Goal: Task Accomplishment & Management: Use online tool/utility

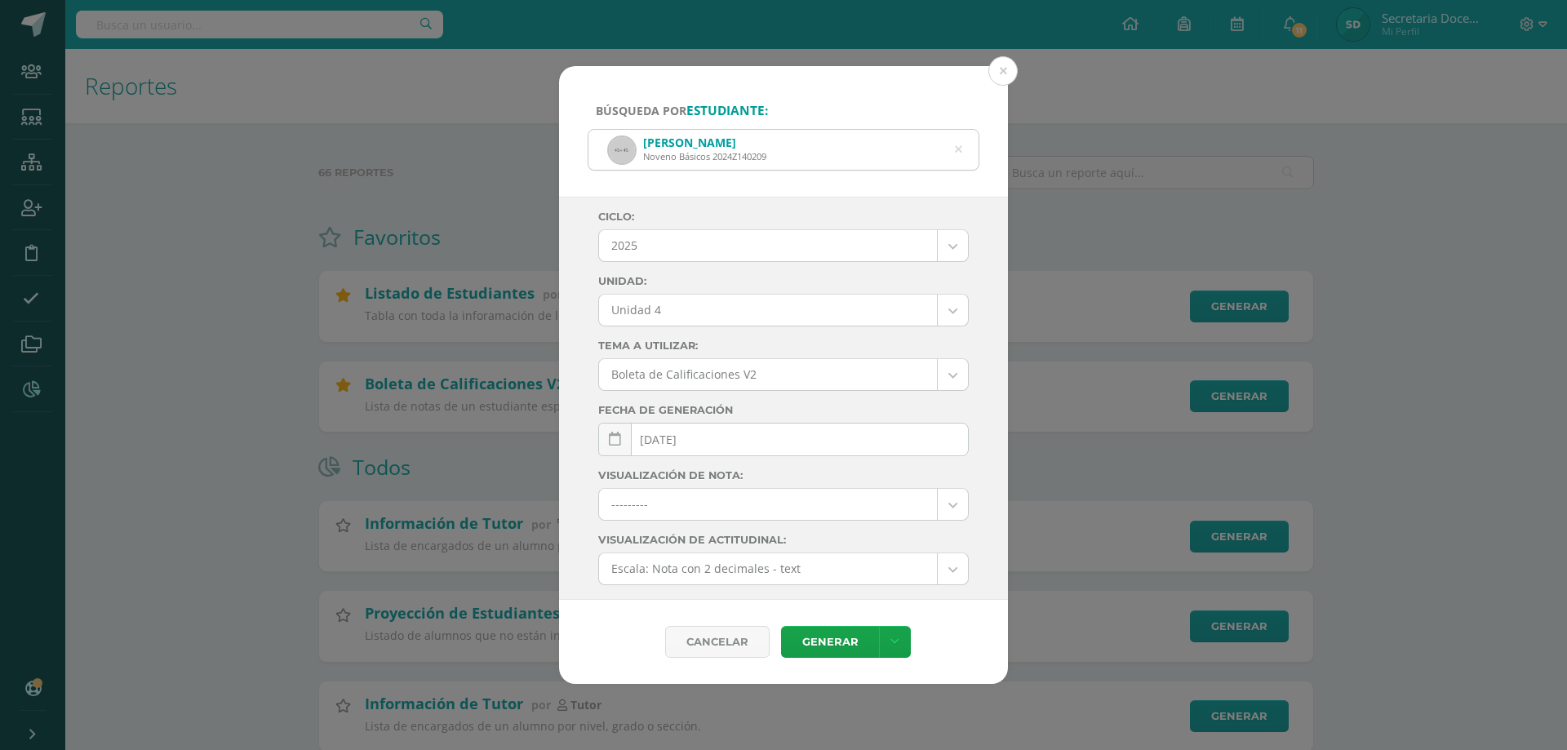
select select "4"
select select "Unidad 4"
select select "1"
select select
click at [1015, 62] on button at bounding box center [1002, 70] width 29 height 29
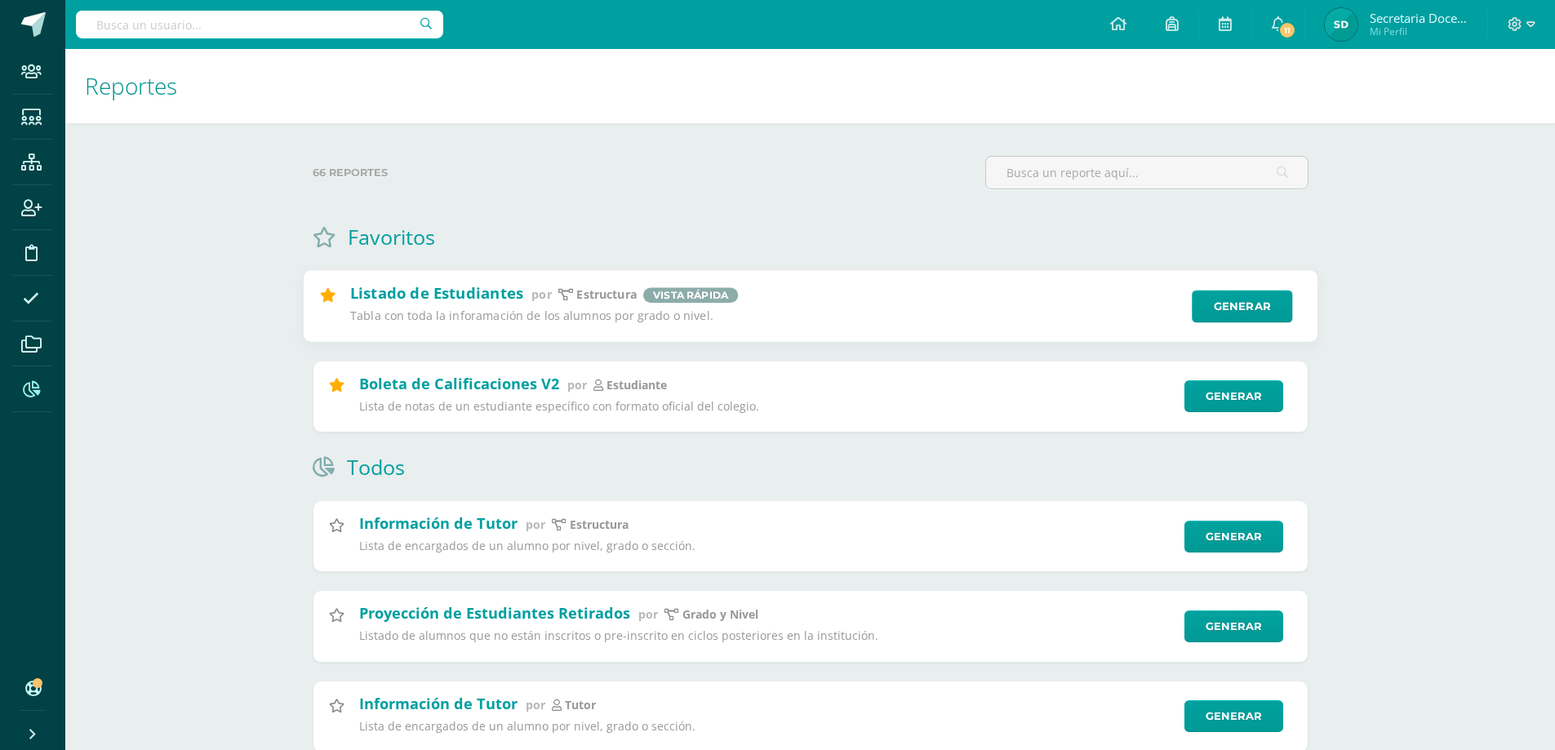
click at [442, 295] on h2 "Listado de Estudiantes" at bounding box center [435, 293] width 173 height 20
click at [1264, 300] on link "Generar" at bounding box center [1242, 307] width 100 height 33
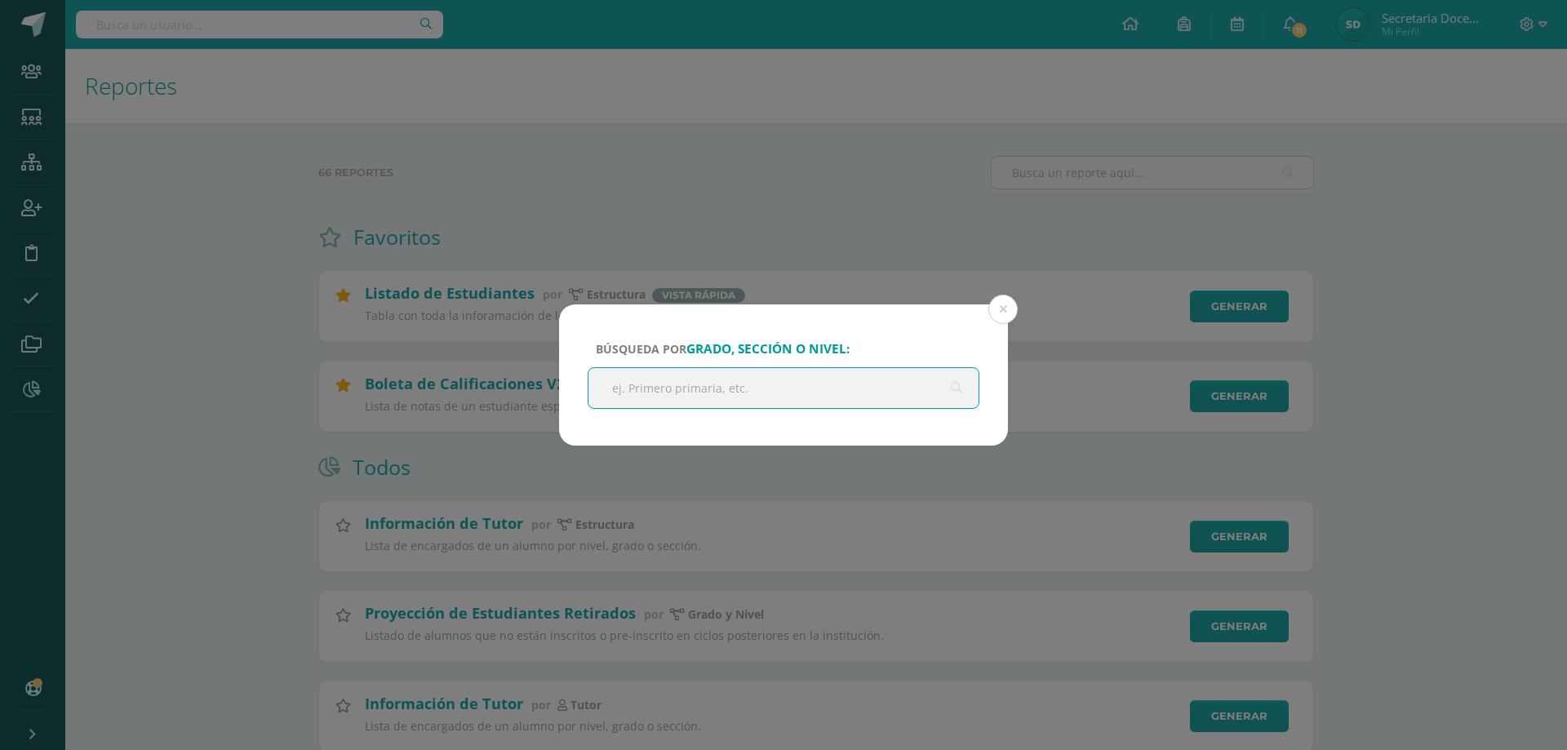
click at [726, 381] on input "text" at bounding box center [784, 388] width 390 height 40
type input "i"
type input "I"
type input "p"
type input "P"
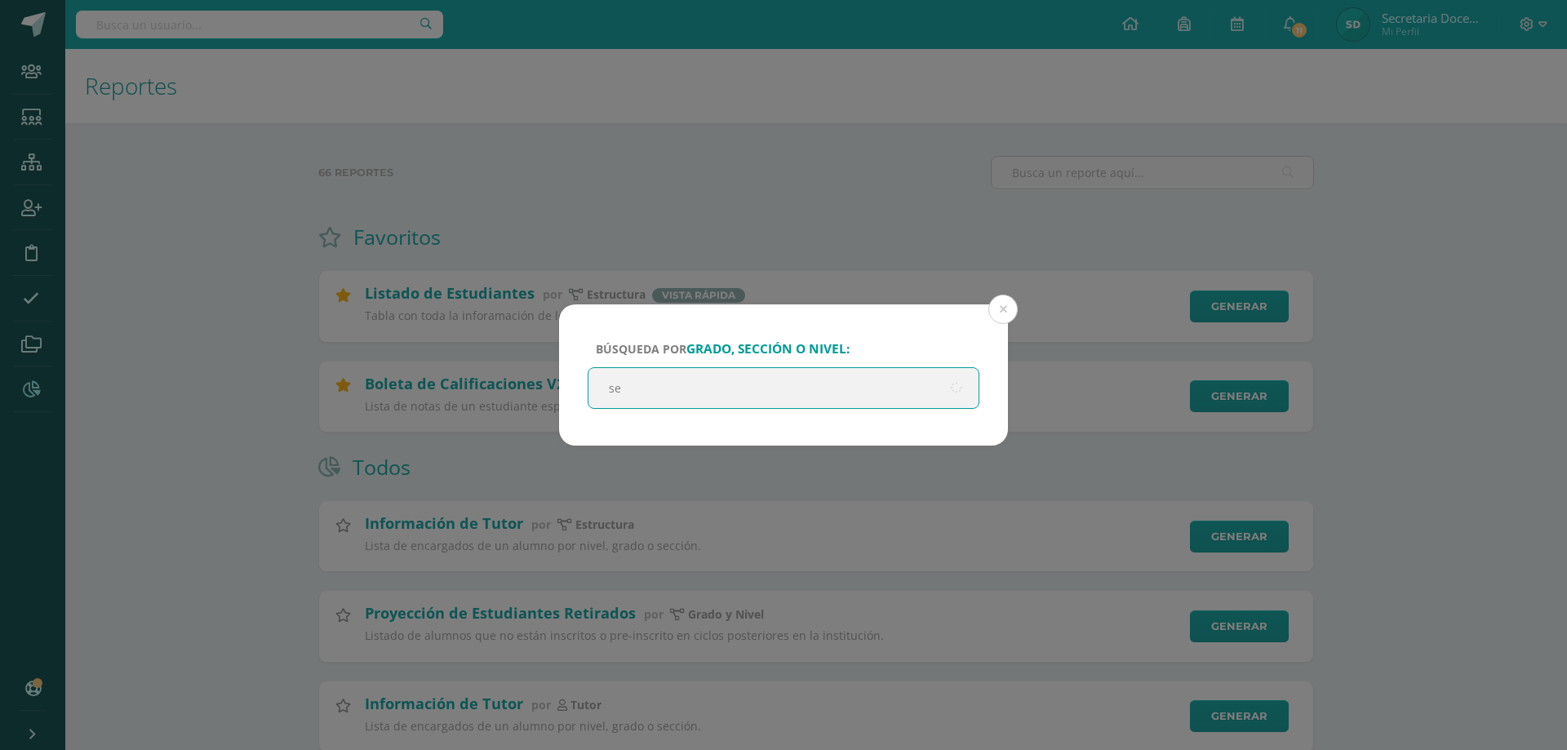
type input "s"
type input "[PERSON_NAME]"
click at [719, 389] on input "[PERSON_NAME]" at bounding box center [784, 388] width 390 height 40
drag, startPoint x: 719, startPoint y: 389, endPoint x: 586, endPoint y: 391, distance: 133.1
click at [586, 391] on div "Búsqueda por grado, sección o nivel: [PERSON_NAME] No hay resultados Por favor …" at bounding box center [783, 374] width 449 height 141
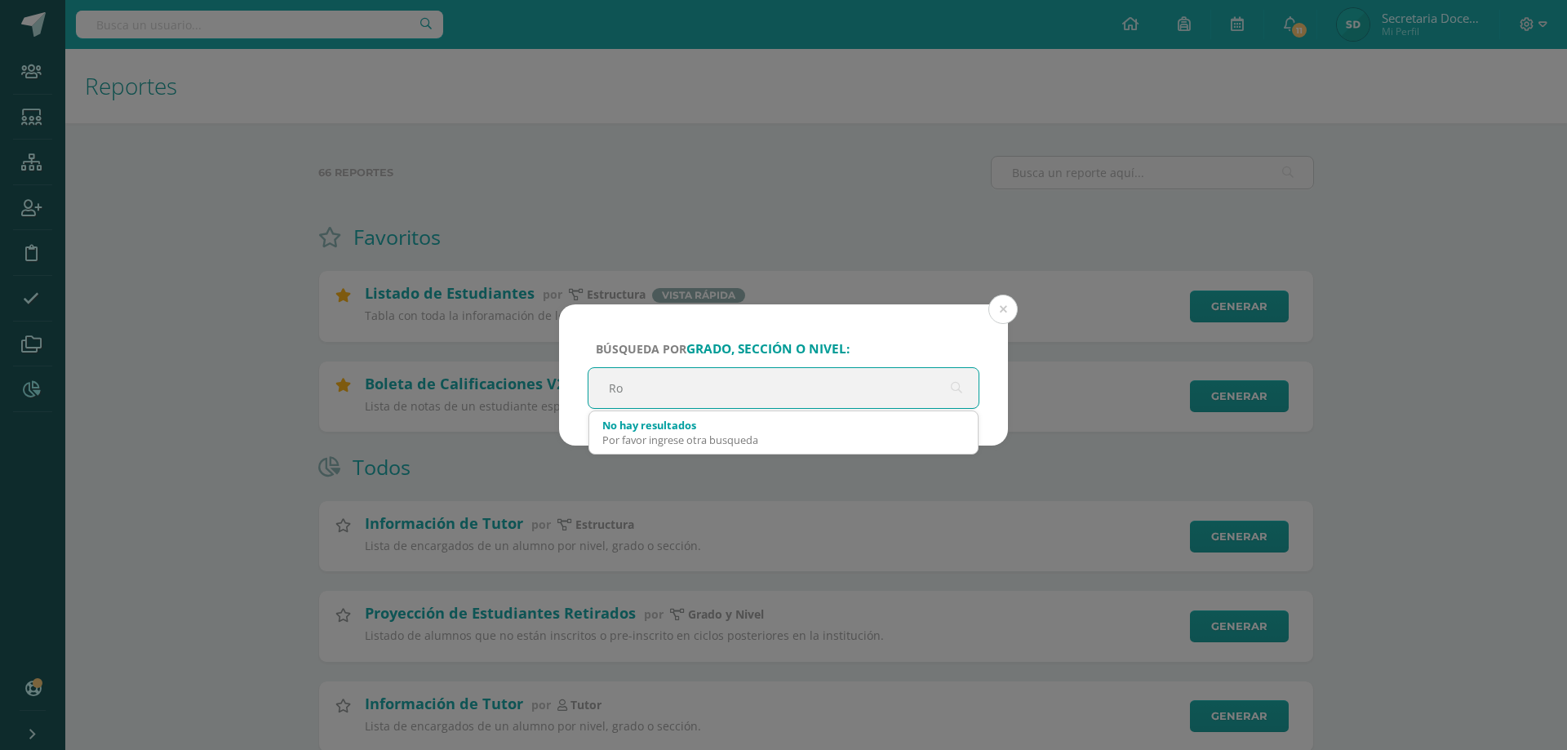
type input "R"
type input "[PERSON_NAME]"
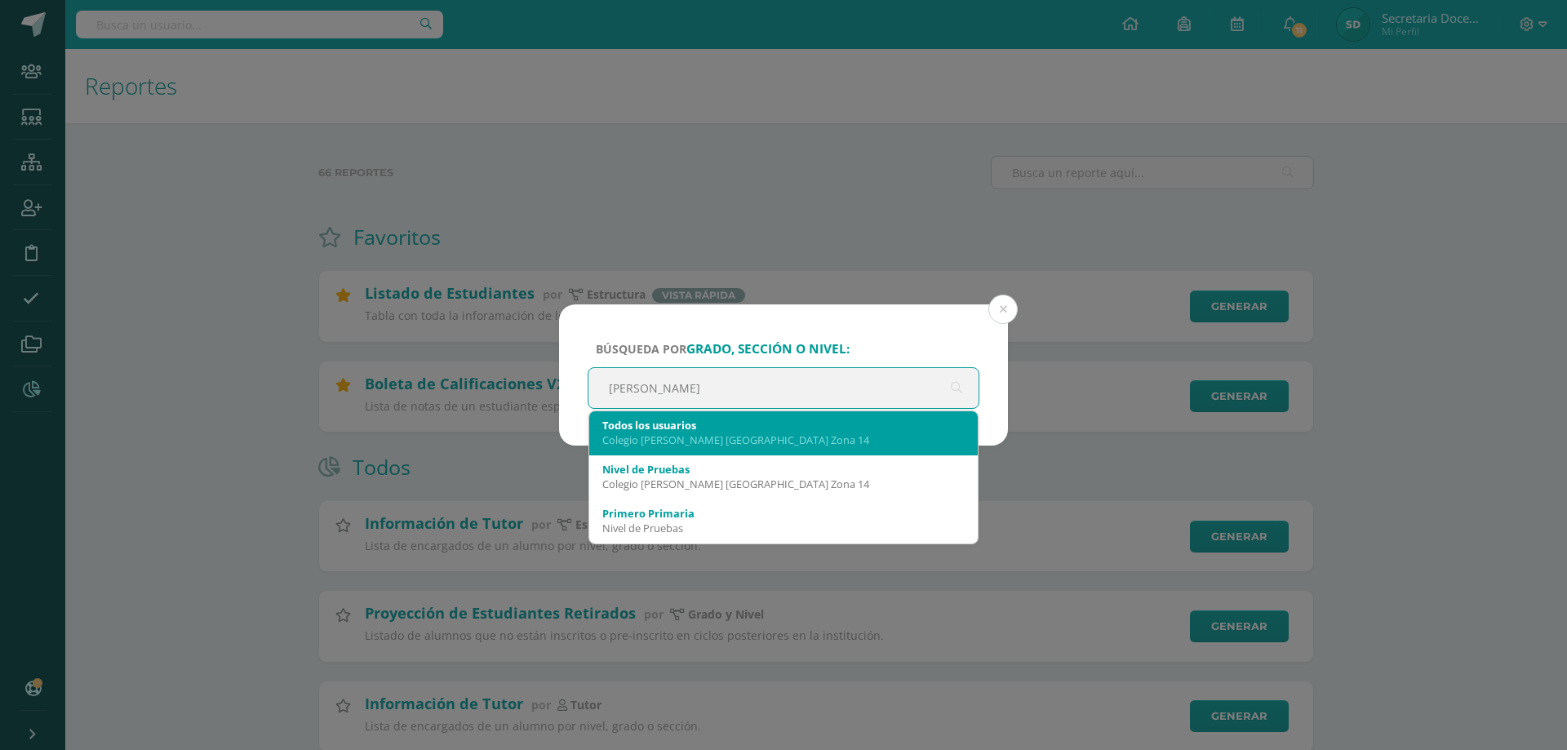
click at [691, 427] on div "Todos los usuarios" at bounding box center [783, 425] width 362 height 15
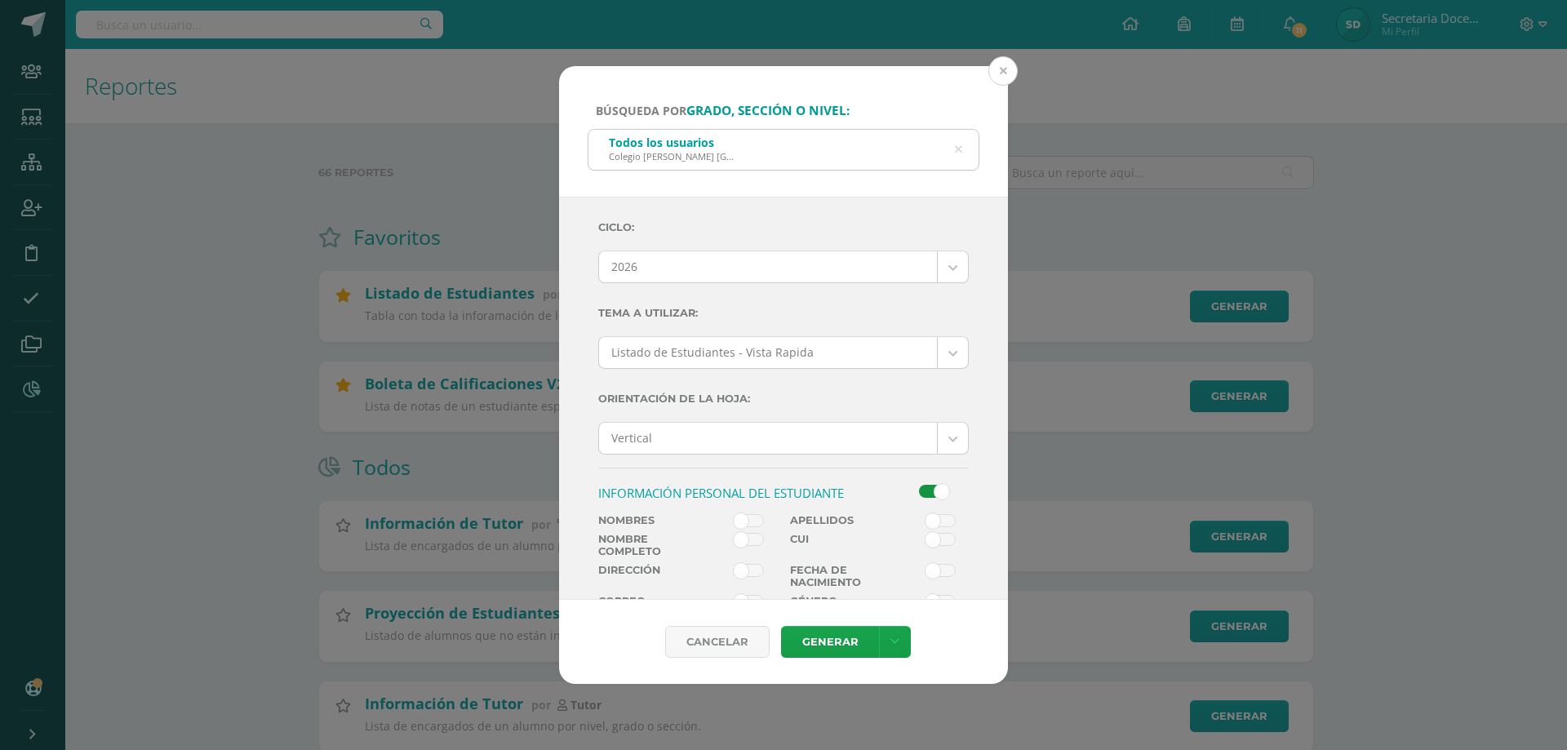
click at [1014, 70] on button at bounding box center [1002, 70] width 29 height 29
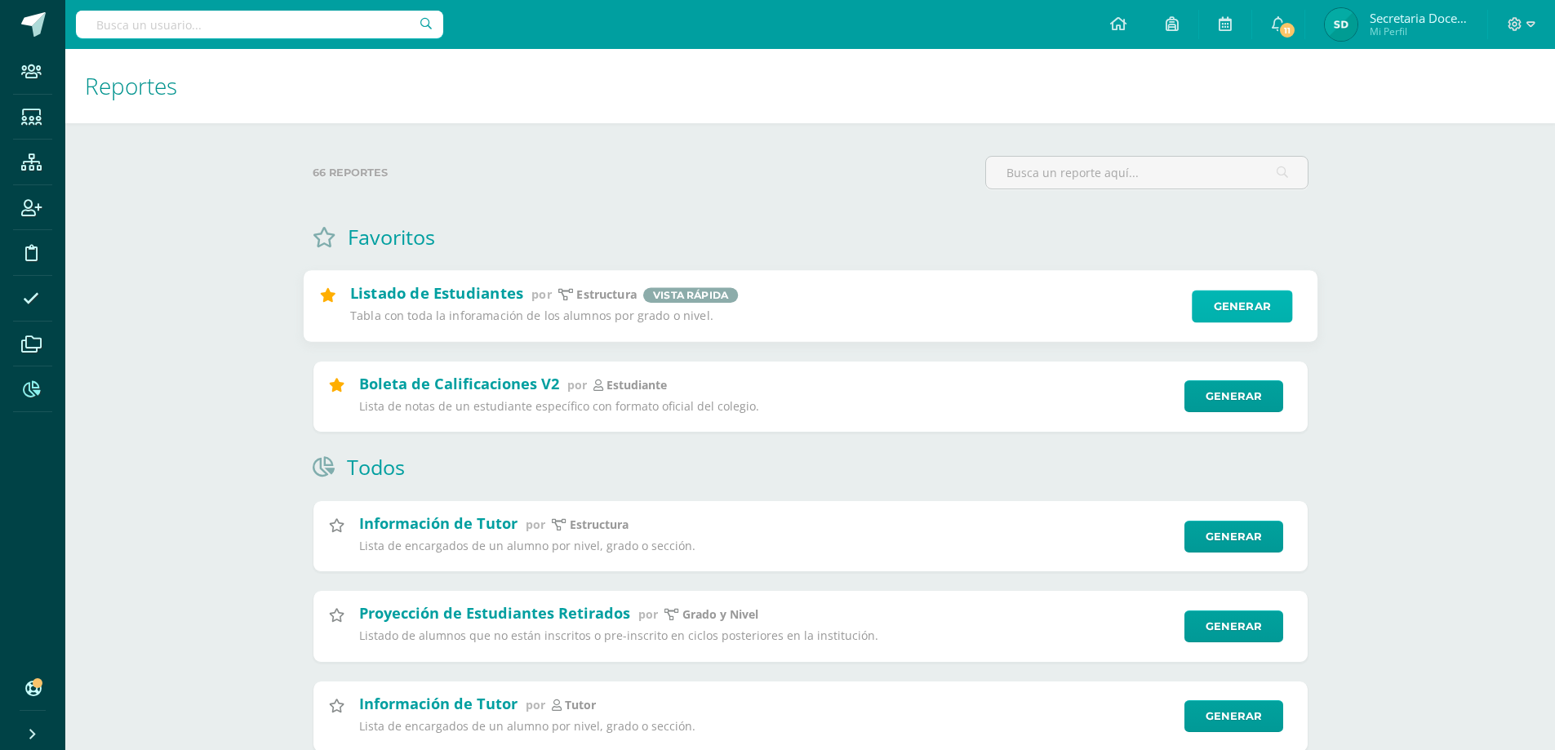
click at [1259, 313] on link "Generar" at bounding box center [1242, 307] width 100 height 33
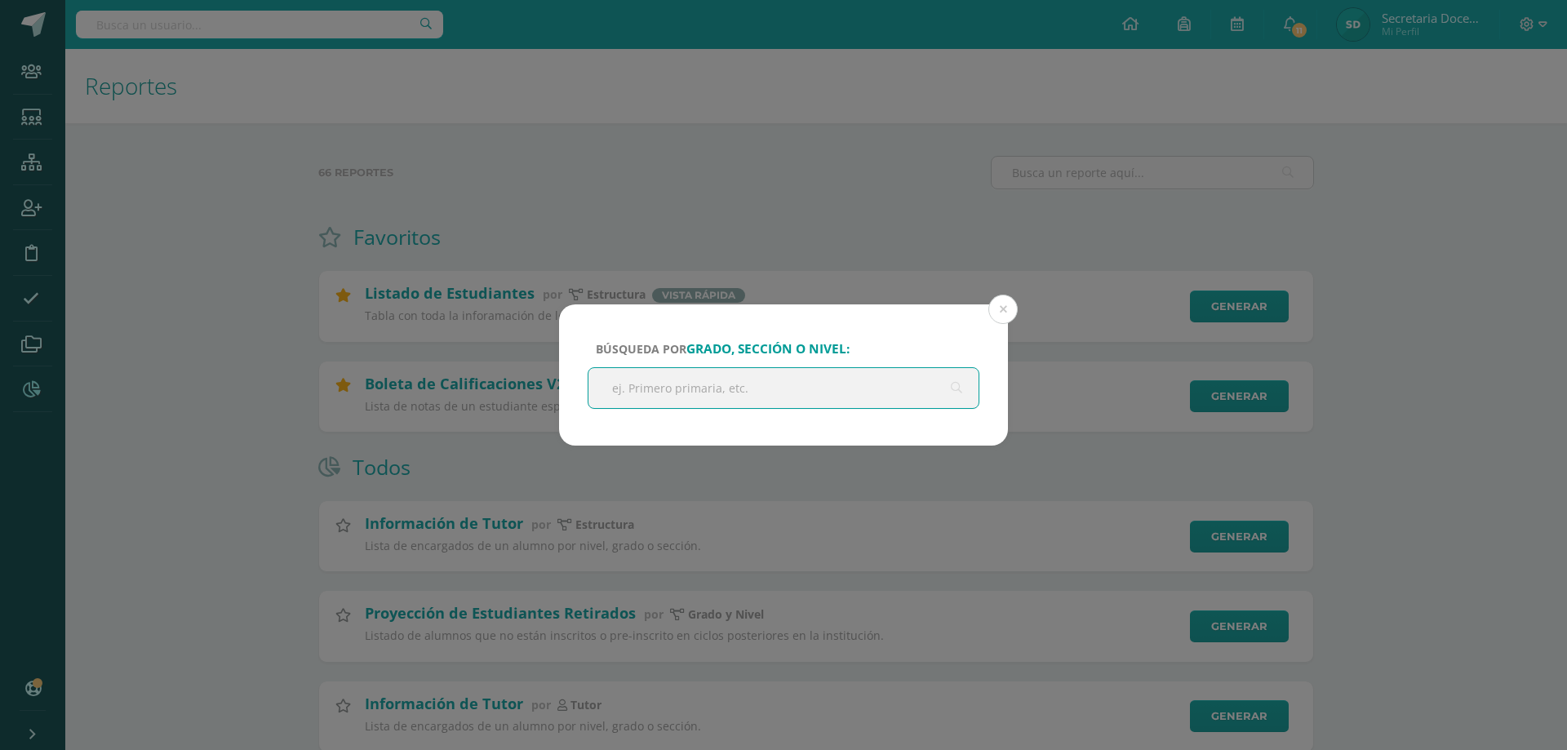
click at [740, 393] on input "text" at bounding box center [784, 388] width 390 height 40
click at [1006, 306] on button at bounding box center [1002, 309] width 29 height 29
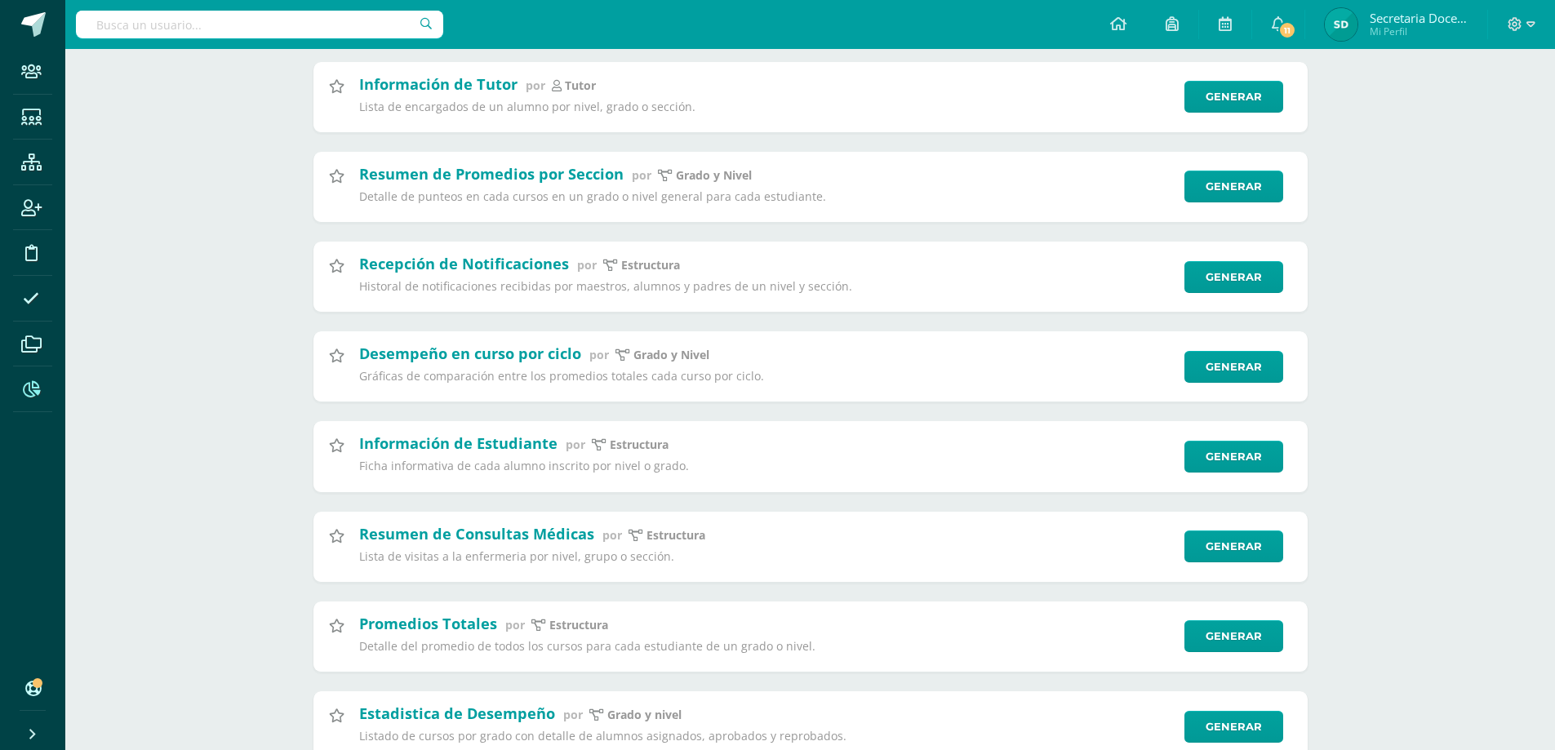
scroll to position [653, 0]
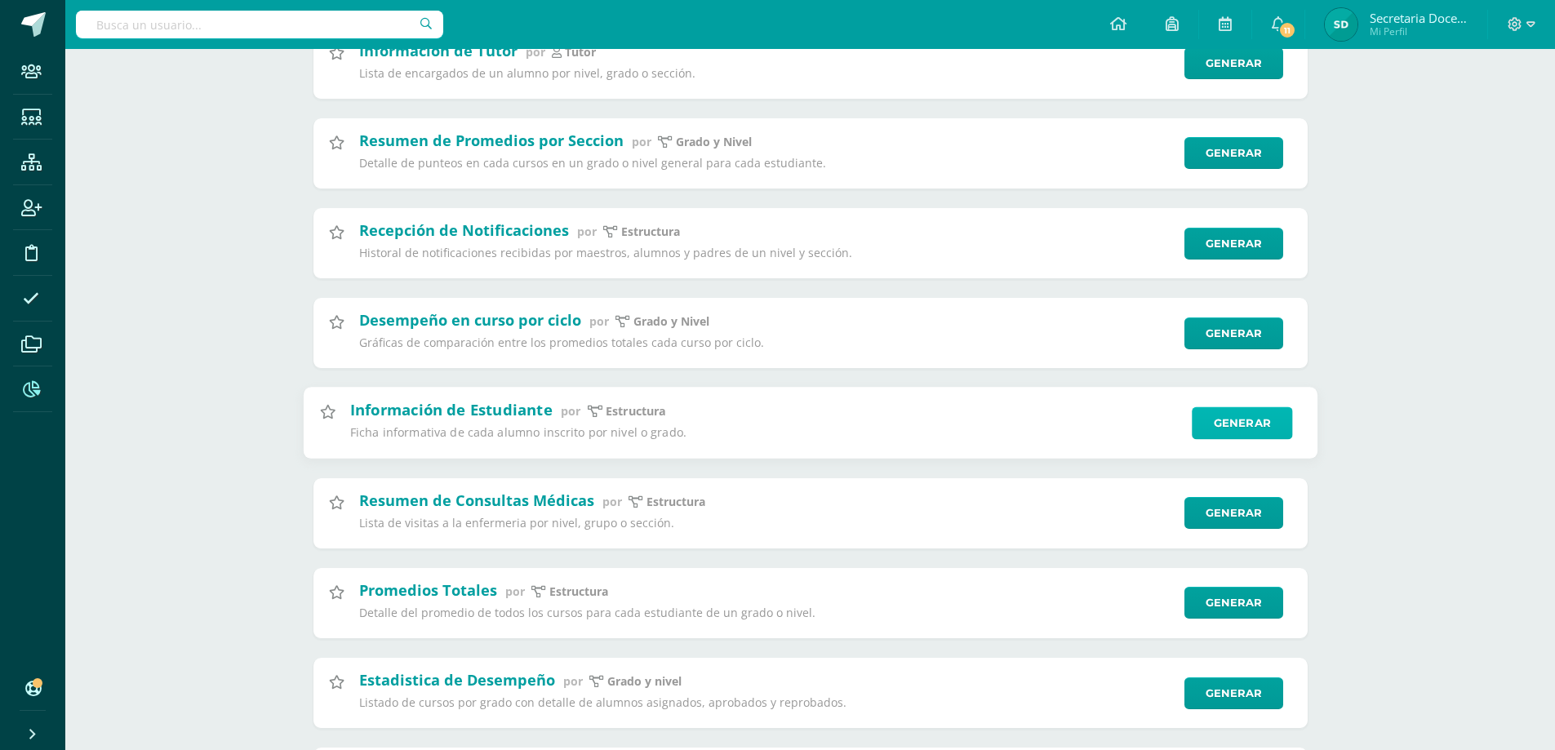
click at [1247, 429] on link "Generar" at bounding box center [1242, 423] width 100 height 33
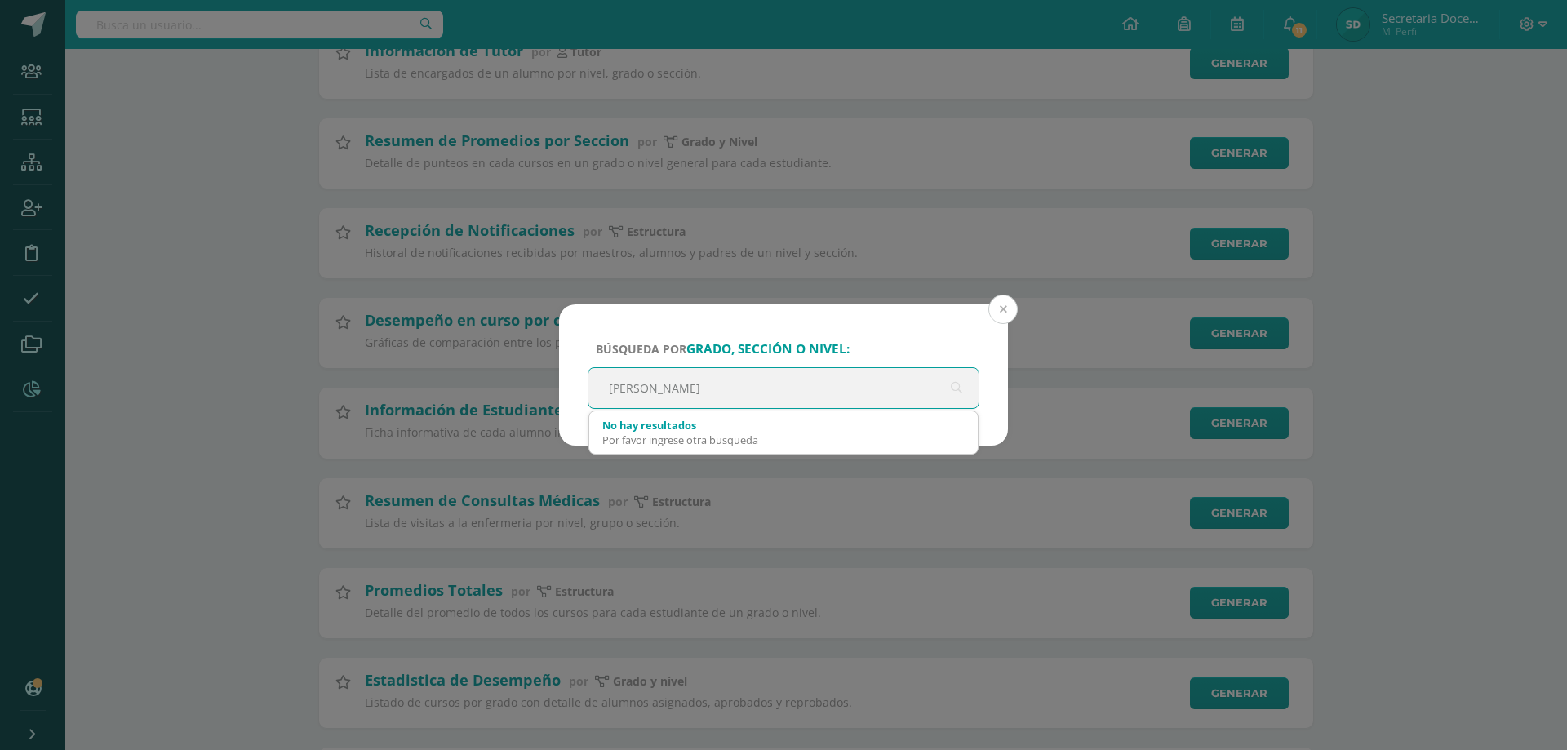
type input "[PERSON_NAME]"
click at [1011, 304] on button at bounding box center [1002, 309] width 29 height 29
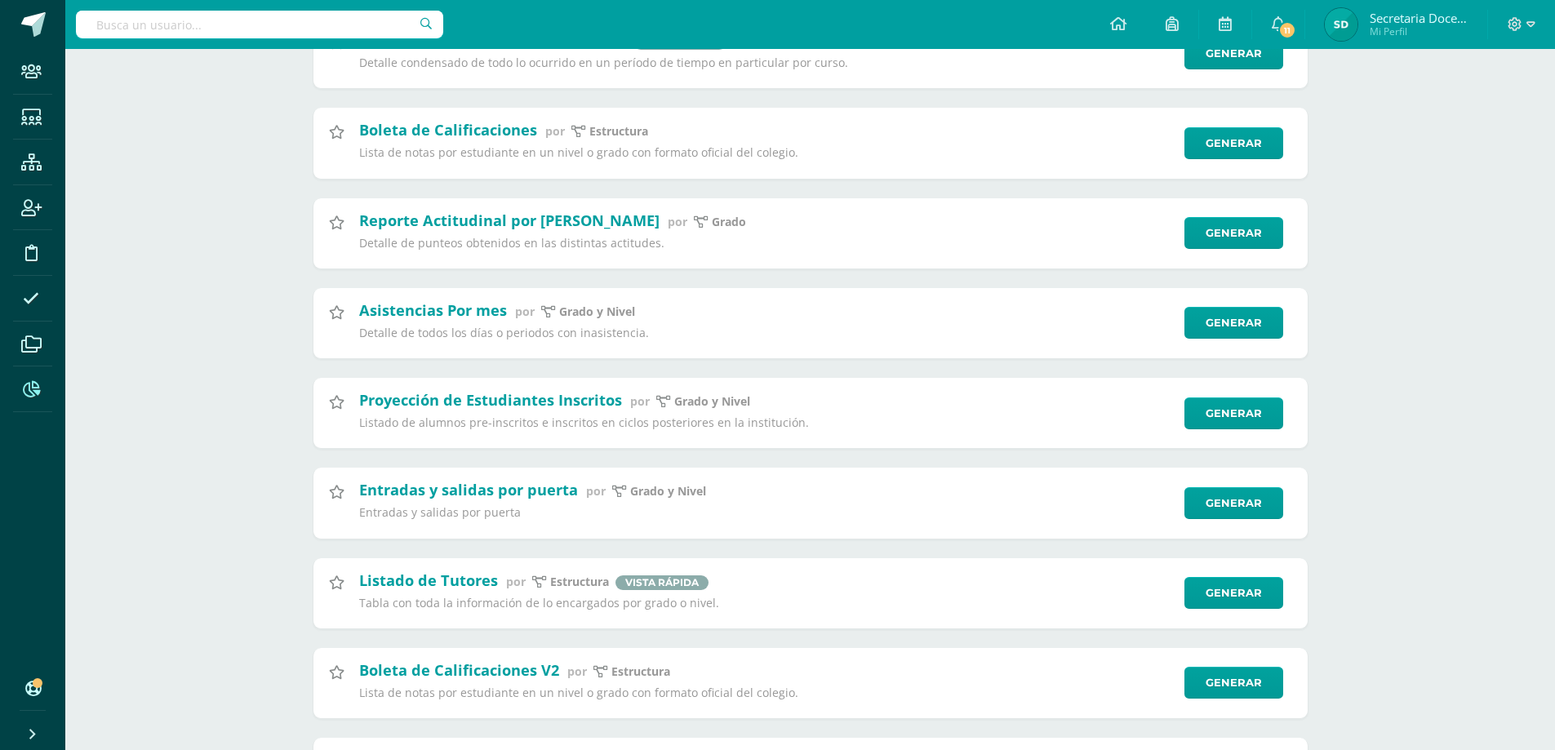
scroll to position [3591, 0]
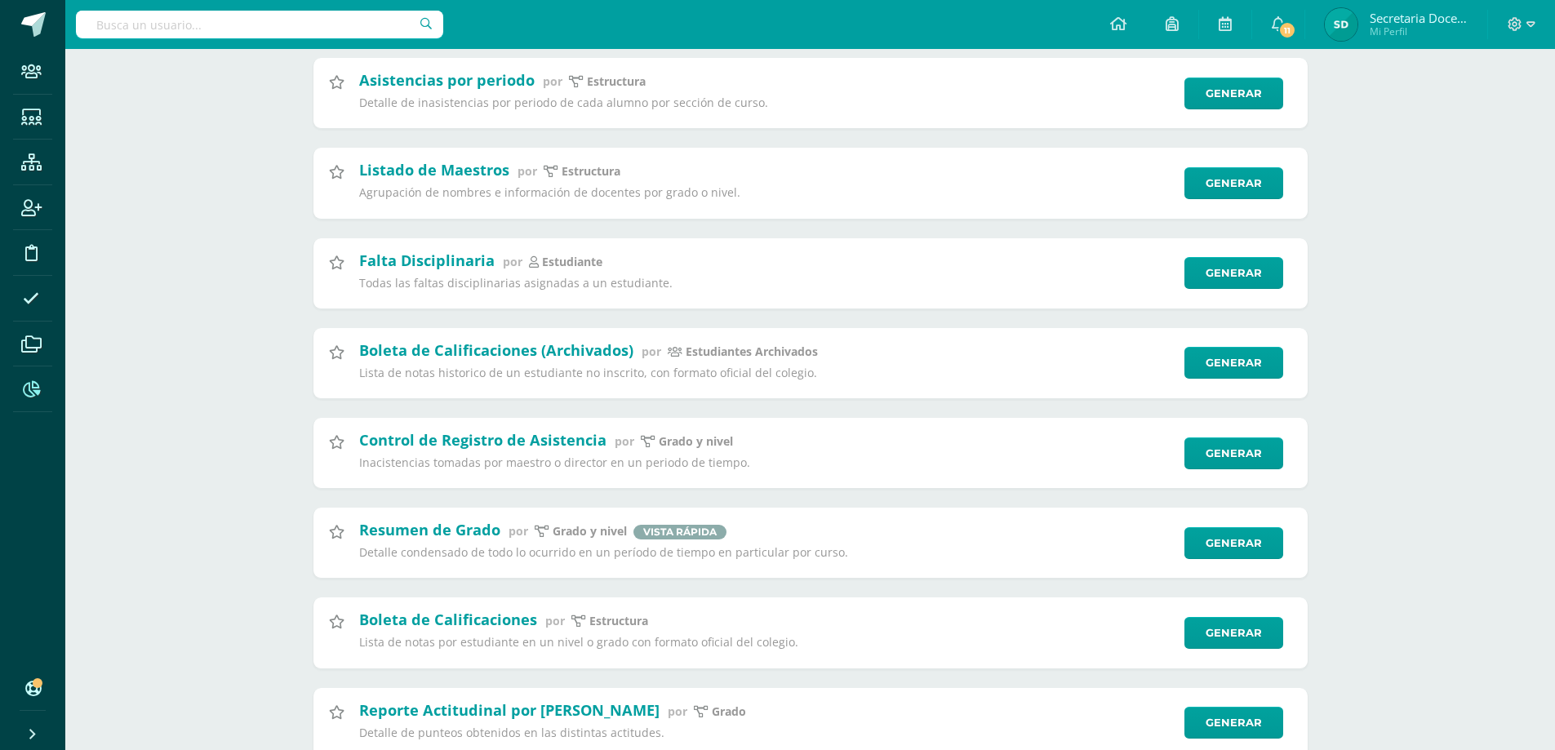
click at [118, 25] on input "text" at bounding box center [259, 25] width 367 height 28
type input "lista de alumnos"
click at [430, 24] on input "lista de alumnos" at bounding box center [259, 25] width 367 height 28
click at [420, 26] on input "lista de alumnos" at bounding box center [259, 25] width 367 height 28
click at [208, 30] on input "lista de alumnos" at bounding box center [259, 25] width 367 height 28
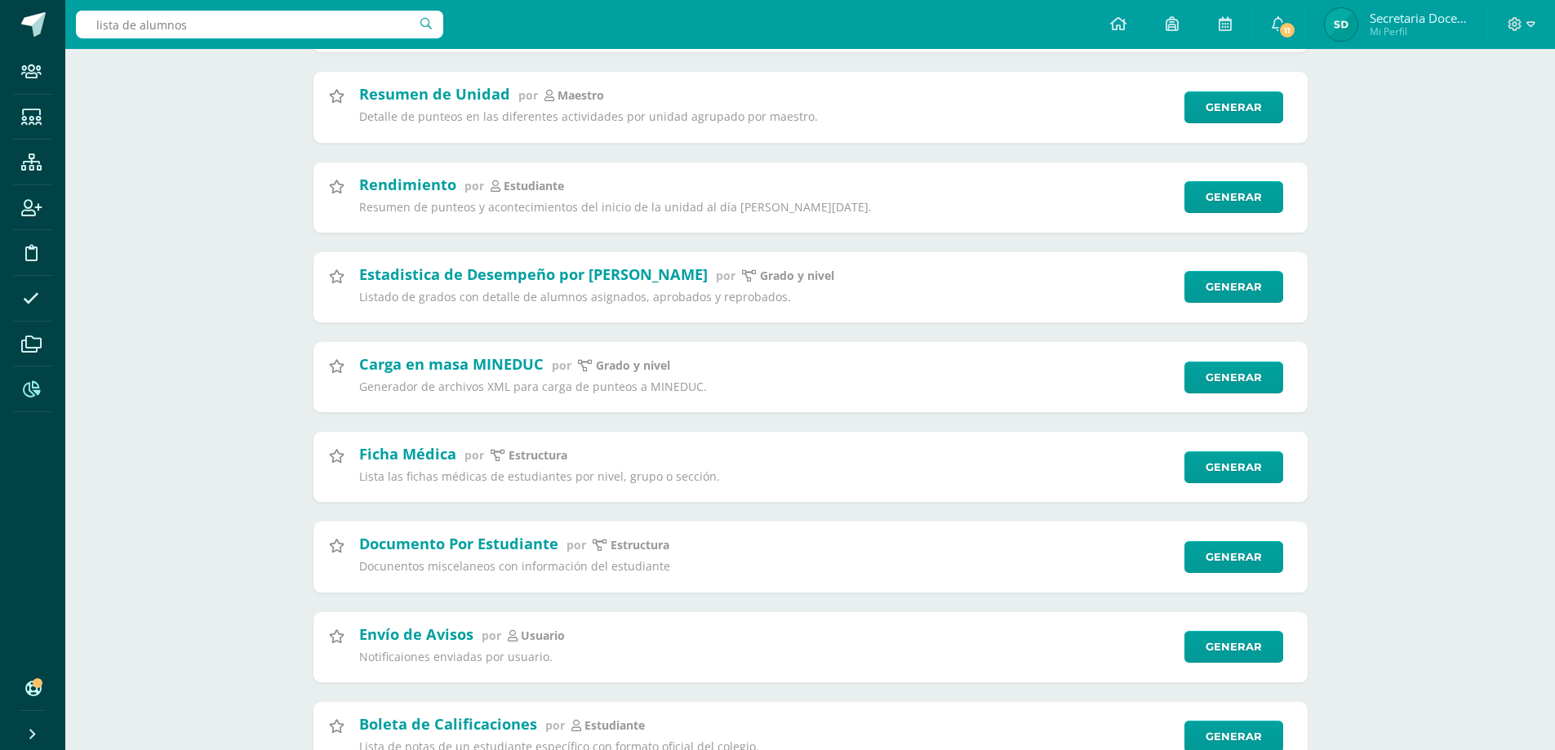
scroll to position [5469, 0]
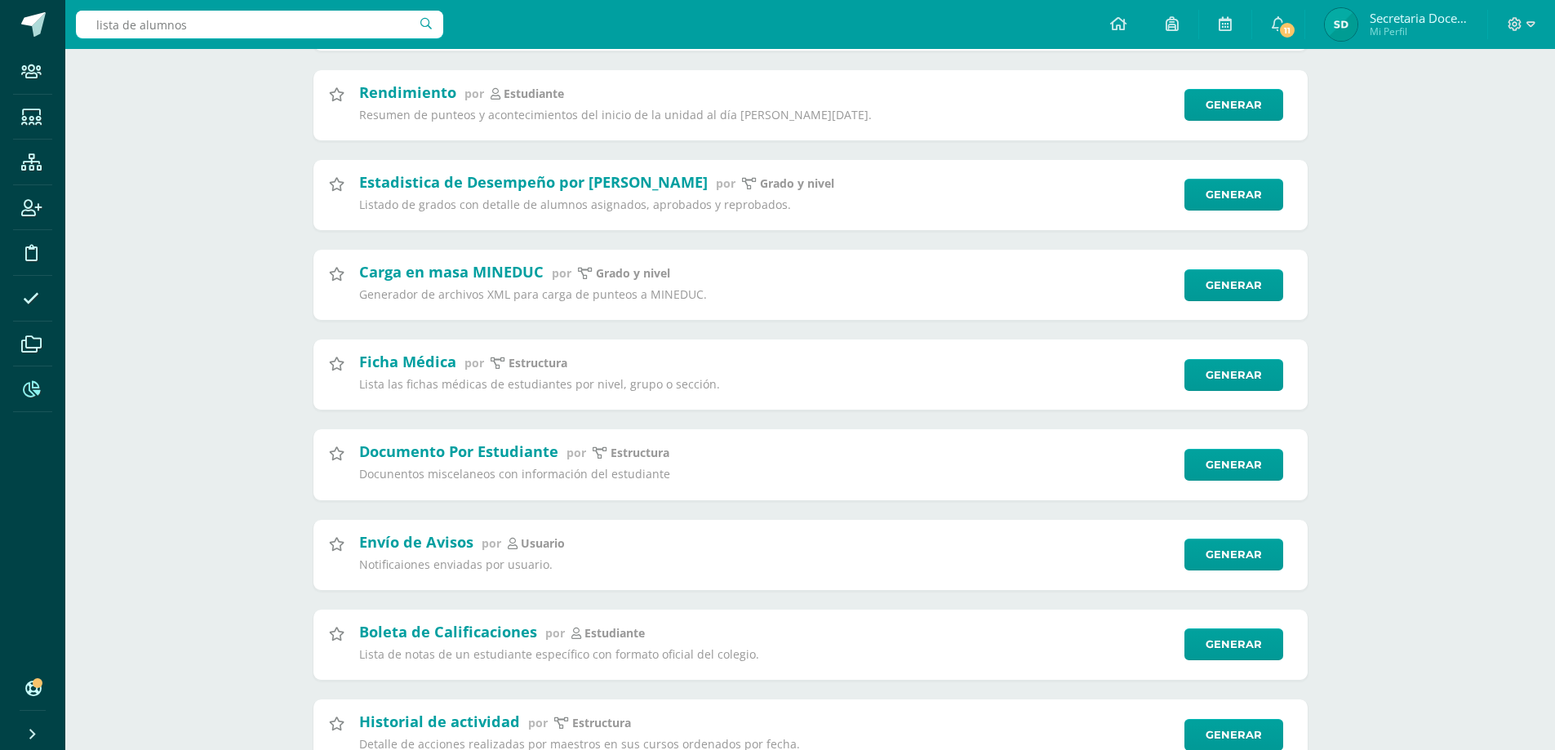
click at [20, 387] on span at bounding box center [31, 389] width 37 height 37
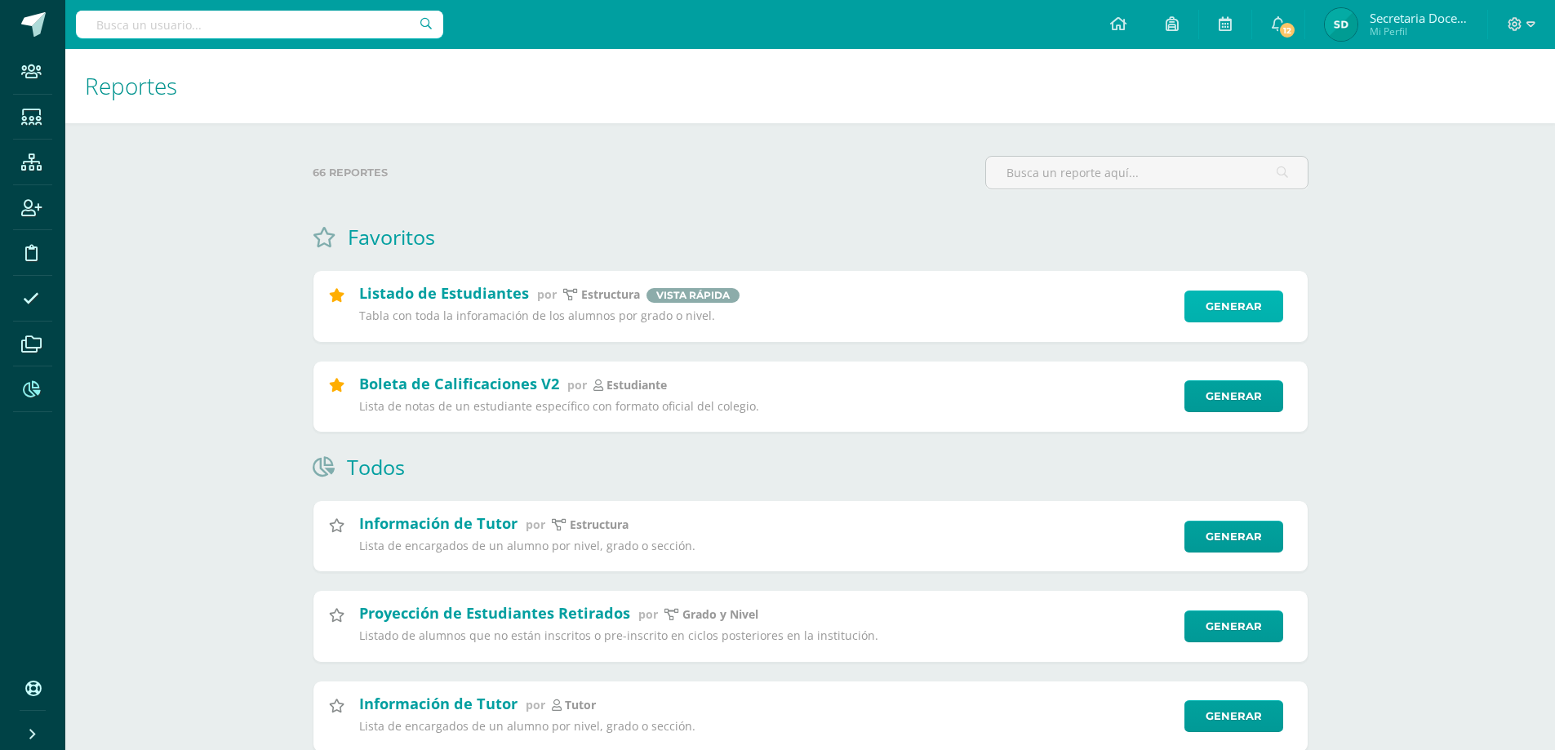
click at [1278, 306] on link "Generar" at bounding box center [1233, 307] width 99 height 32
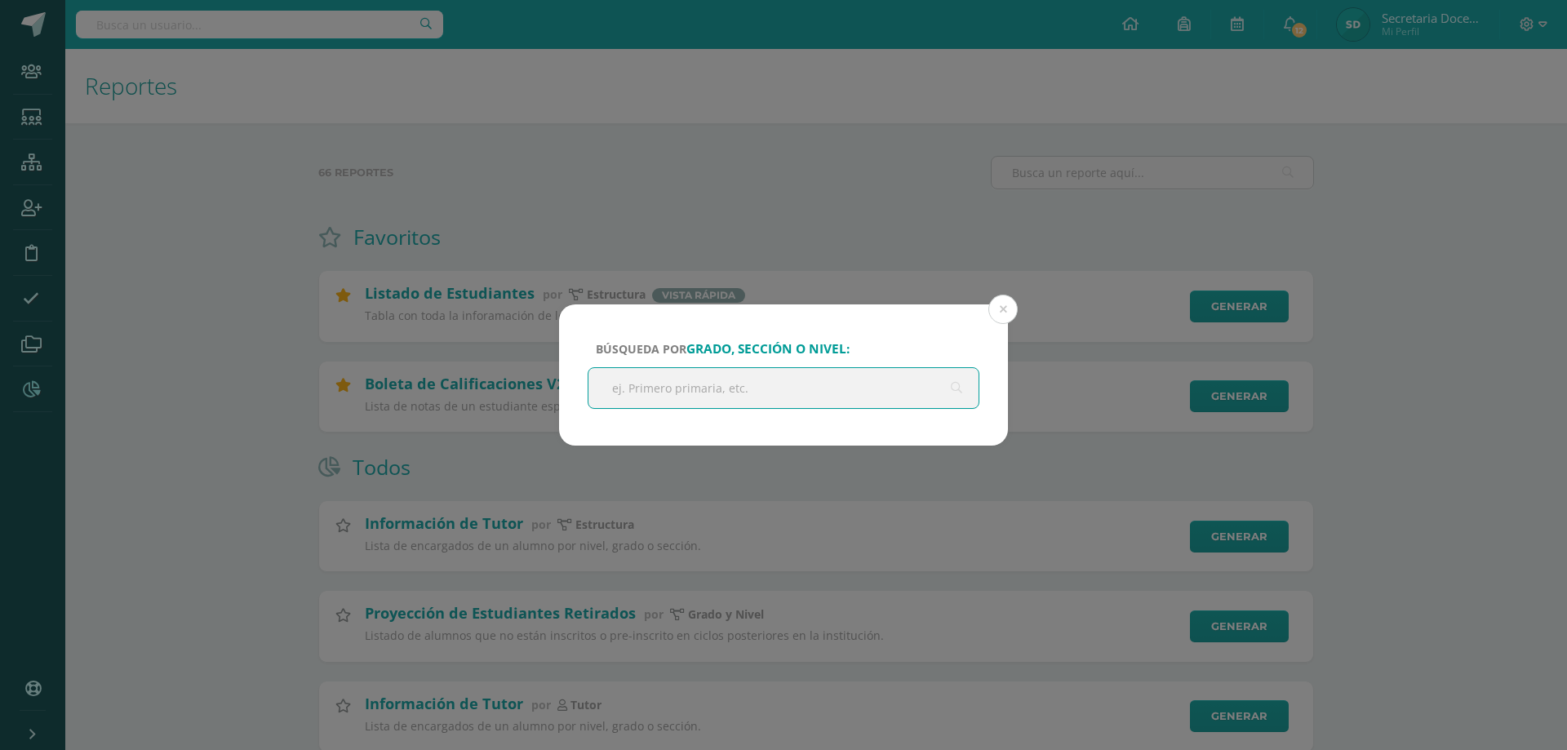
click at [647, 396] on input "text" at bounding box center [784, 388] width 390 height 40
type input "[PERSON_NAME]"
click at [1015, 305] on button at bounding box center [1002, 309] width 29 height 29
